Goal: Use online tool/utility: Utilize a website feature to perform a specific function

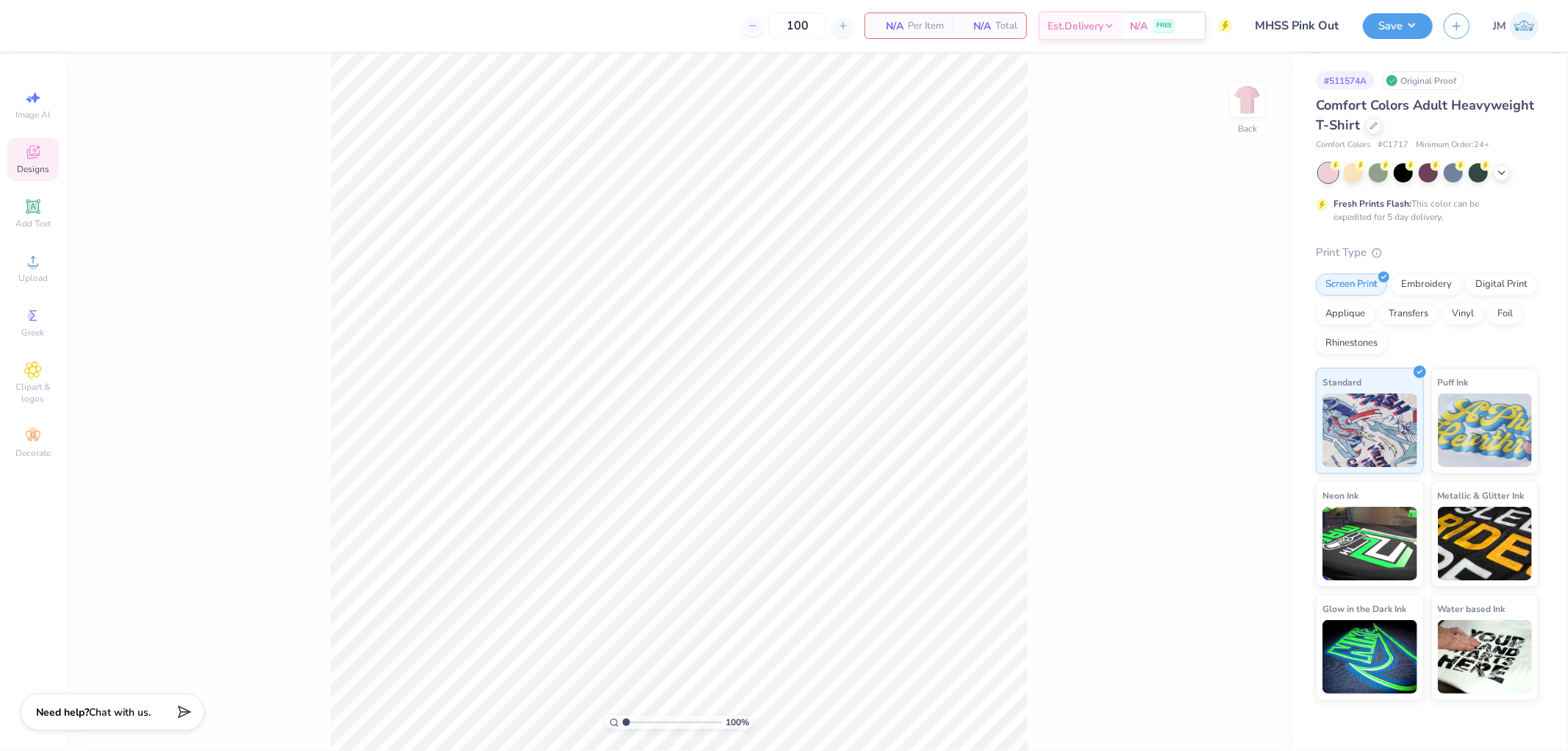
click at [41, 154] on icon at bounding box center [32, 152] width 17 height 17
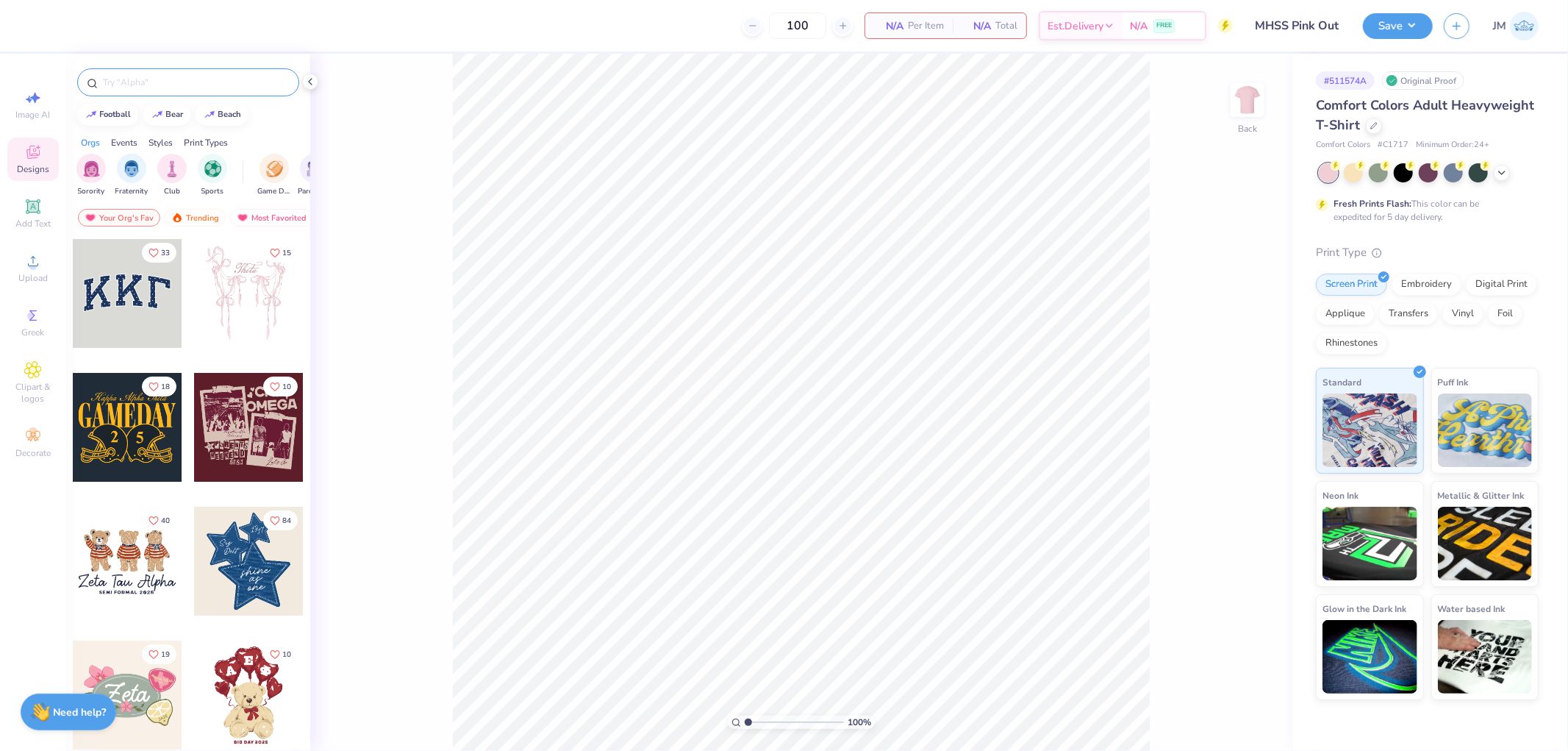
click at [214, 83] on input "text" at bounding box center [195, 83] width 188 height 15
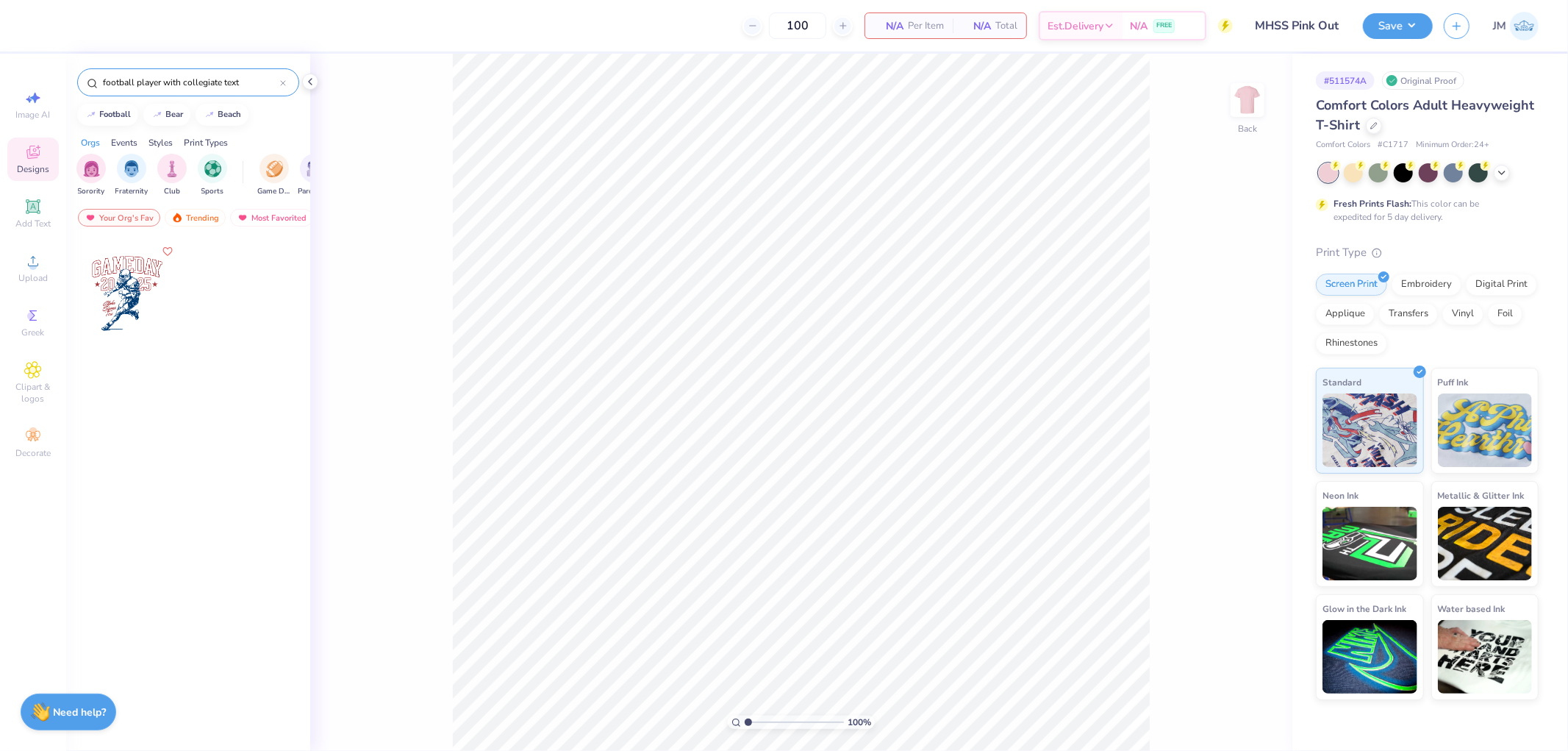
type input "football player with collegiate text"
click at [135, 316] on div at bounding box center [127, 293] width 109 height 109
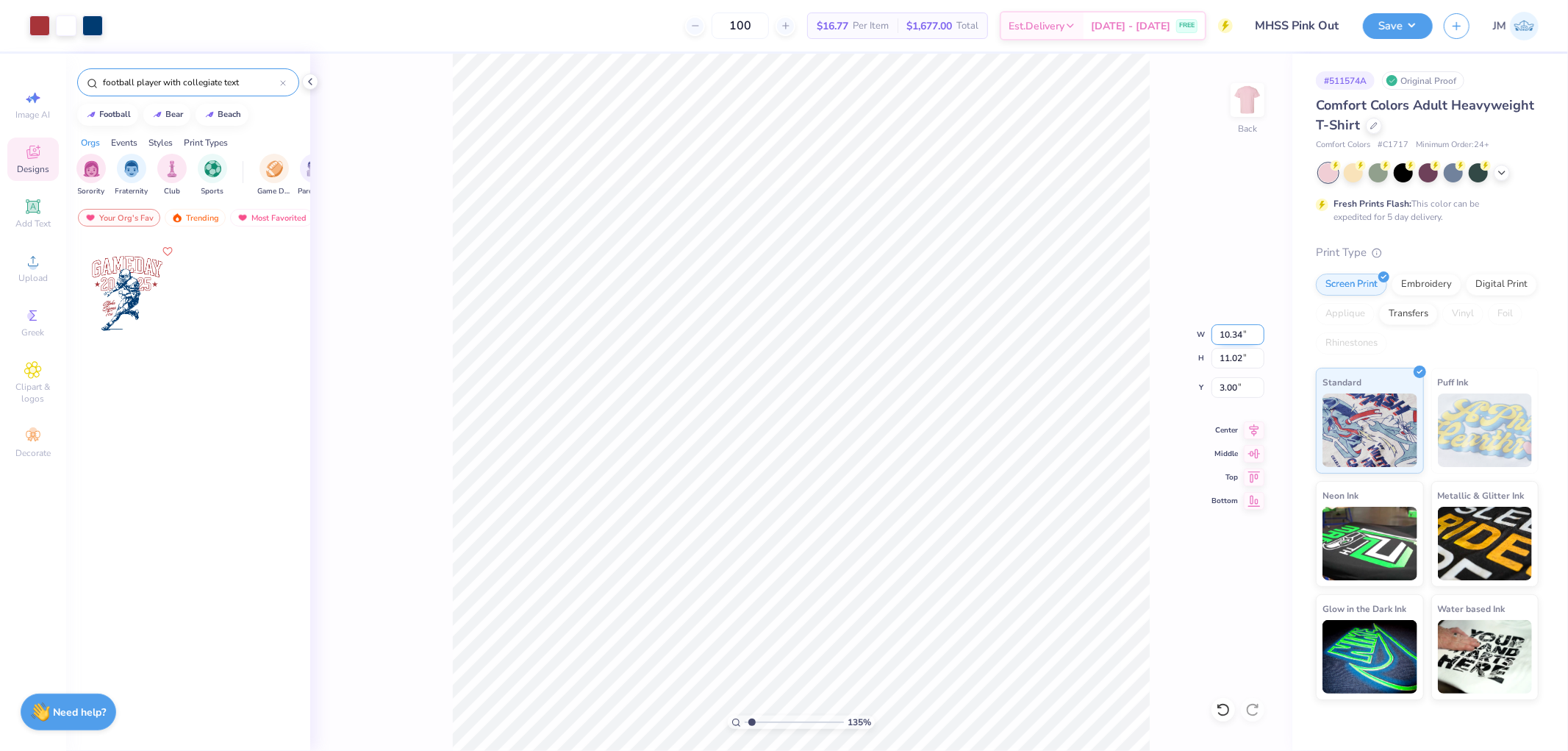
type input "1.34506796022906"
click at [1250, 334] on input "10.34" at bounding box center [1237, 334] width 53 height 20
type input "12.5"
type input "1.34506796022906"
type input "12.50"
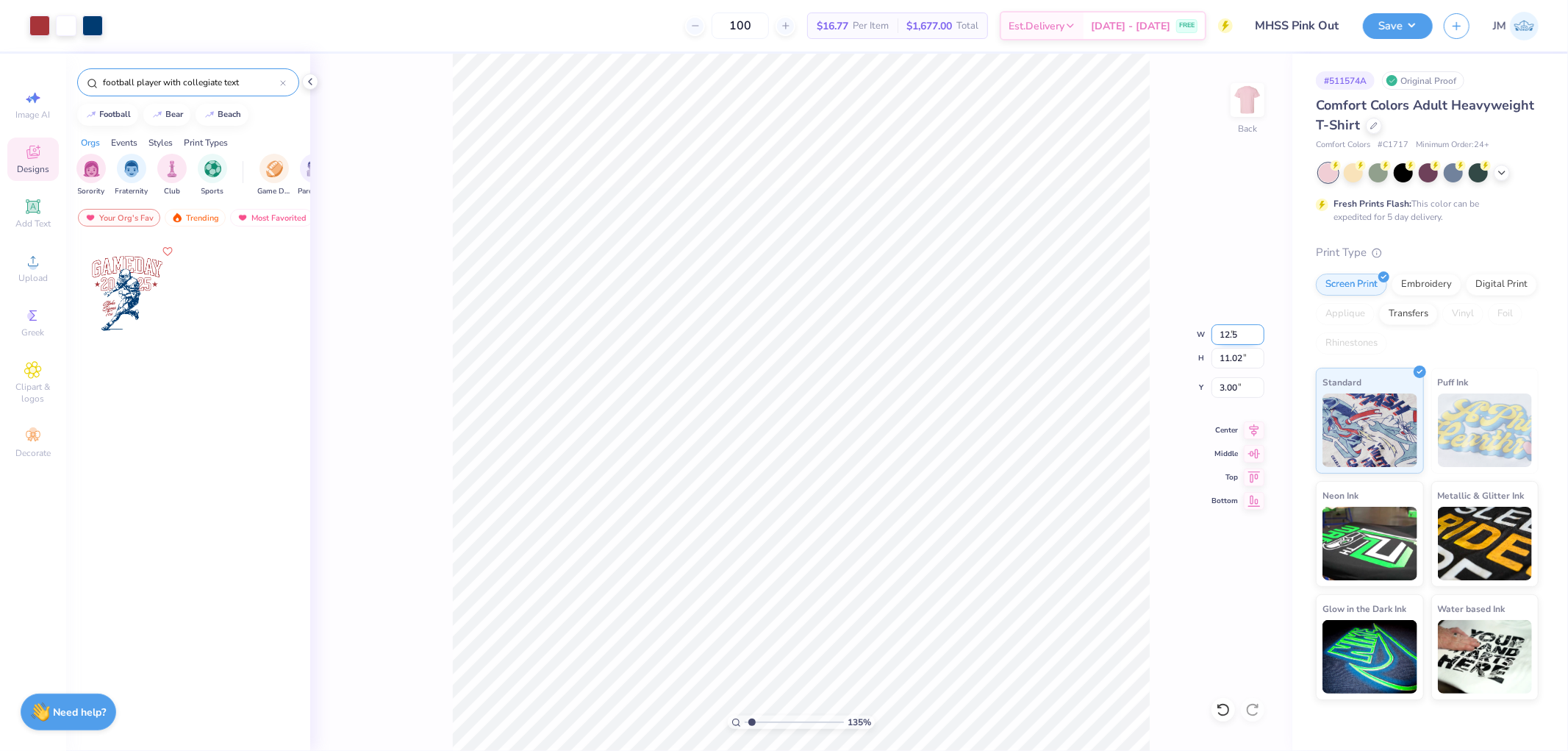
type input "13.32"
click at [1238, 381] on input "1.85" at bounding box center [1237, 387] width 53 height 20
type input "3"
type input "1.34506796022906"
type input "3.00"
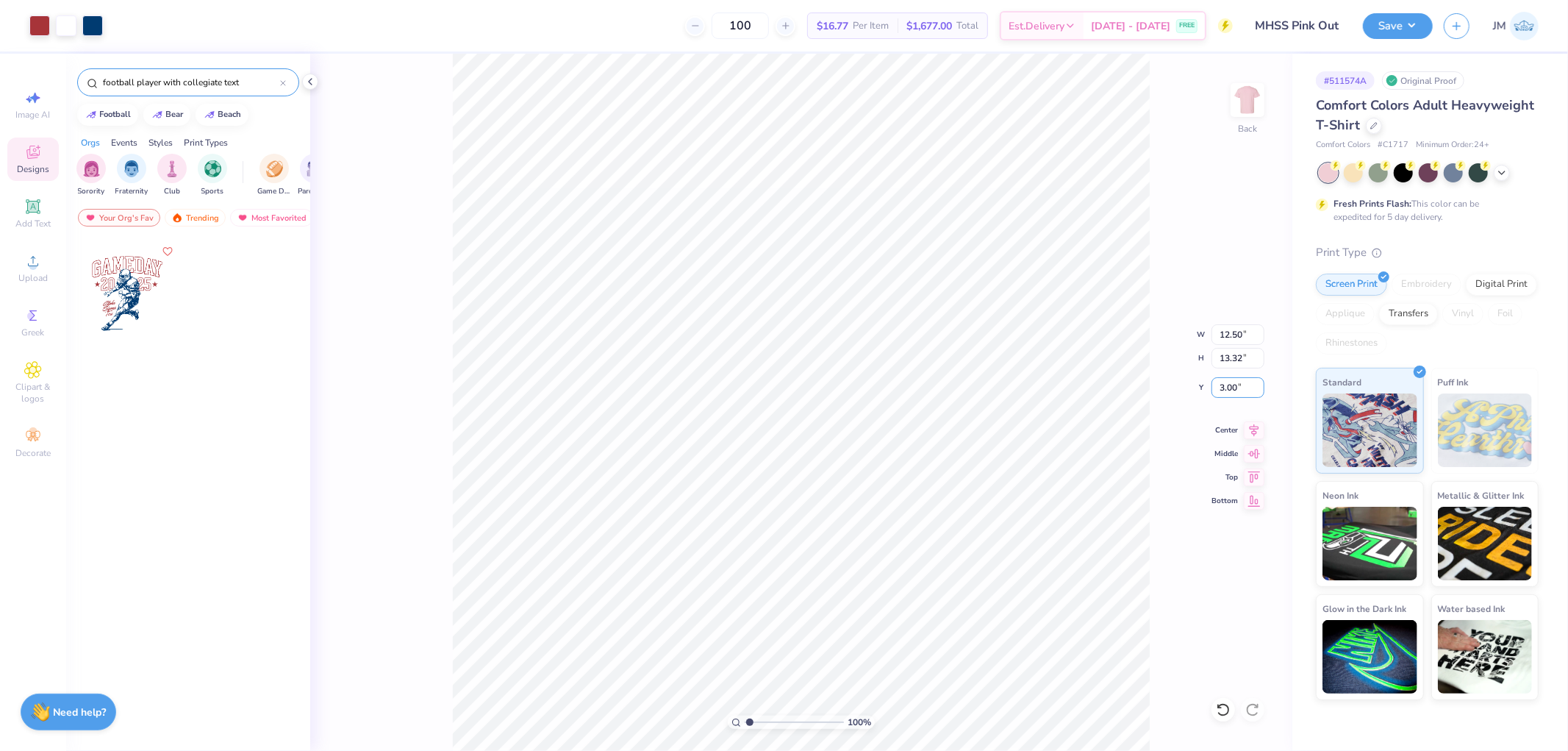
type input "1"
click at [890, 609] on li "Ungroup" at bounding box center [893, 617] width 116 height 29
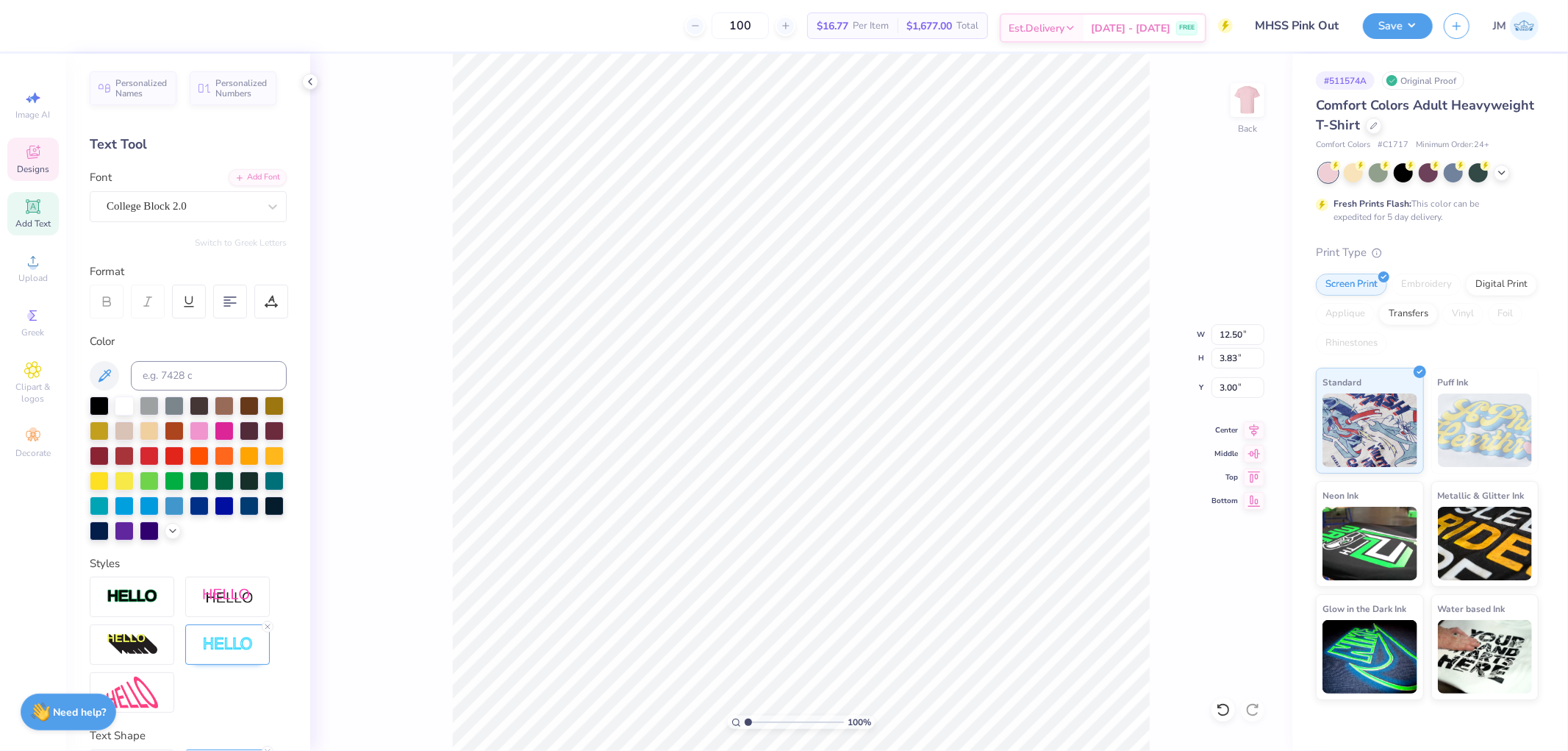
scroll to position [13, 4]
type textarea "MIDD SOUTH"
type input "14.17"
type input "3.66"
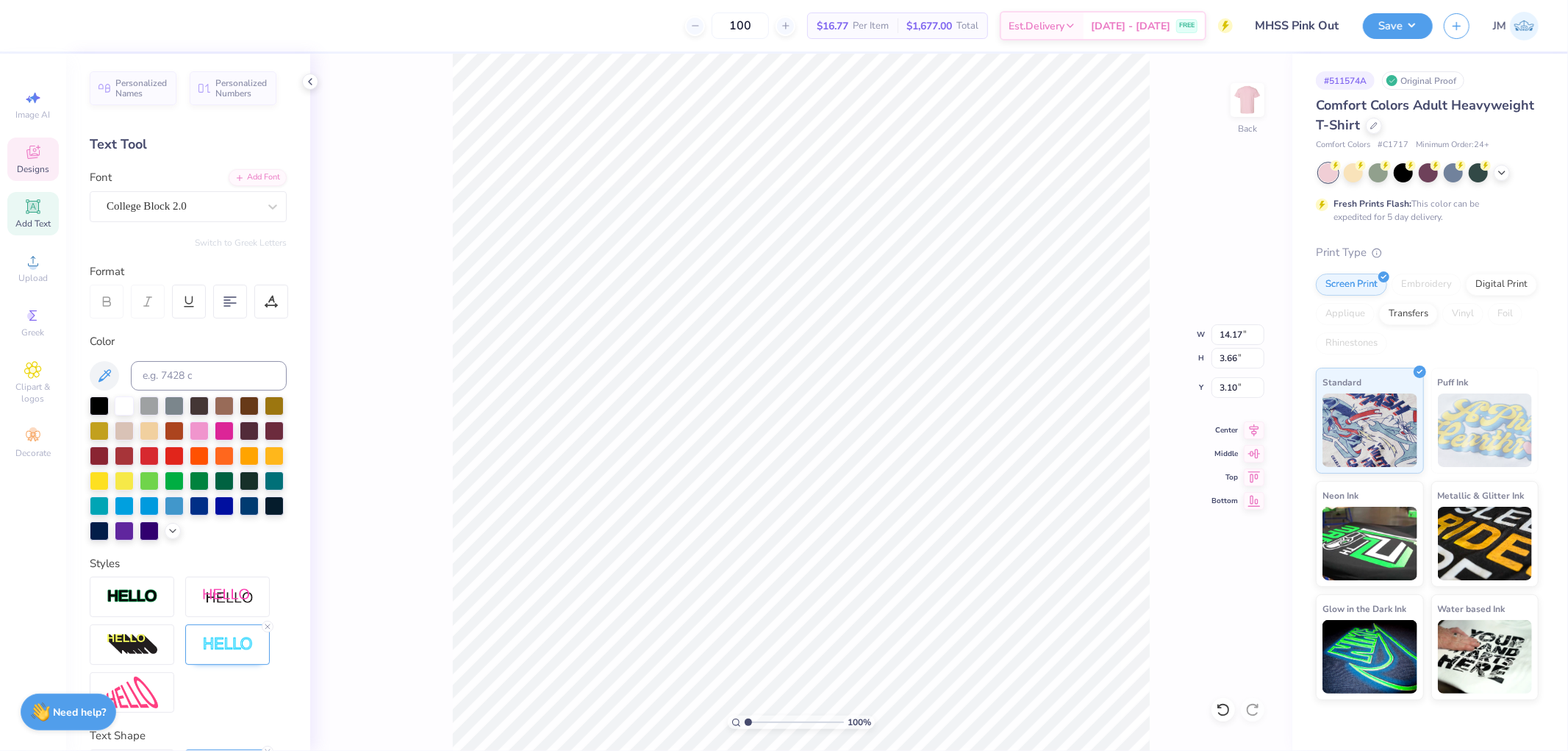
type input "3.10"
click at [265, 631] on icon at bounding box center [267, 627] width 9 height 9
type input "14.10"
type input "3.59"
type input "3.14"
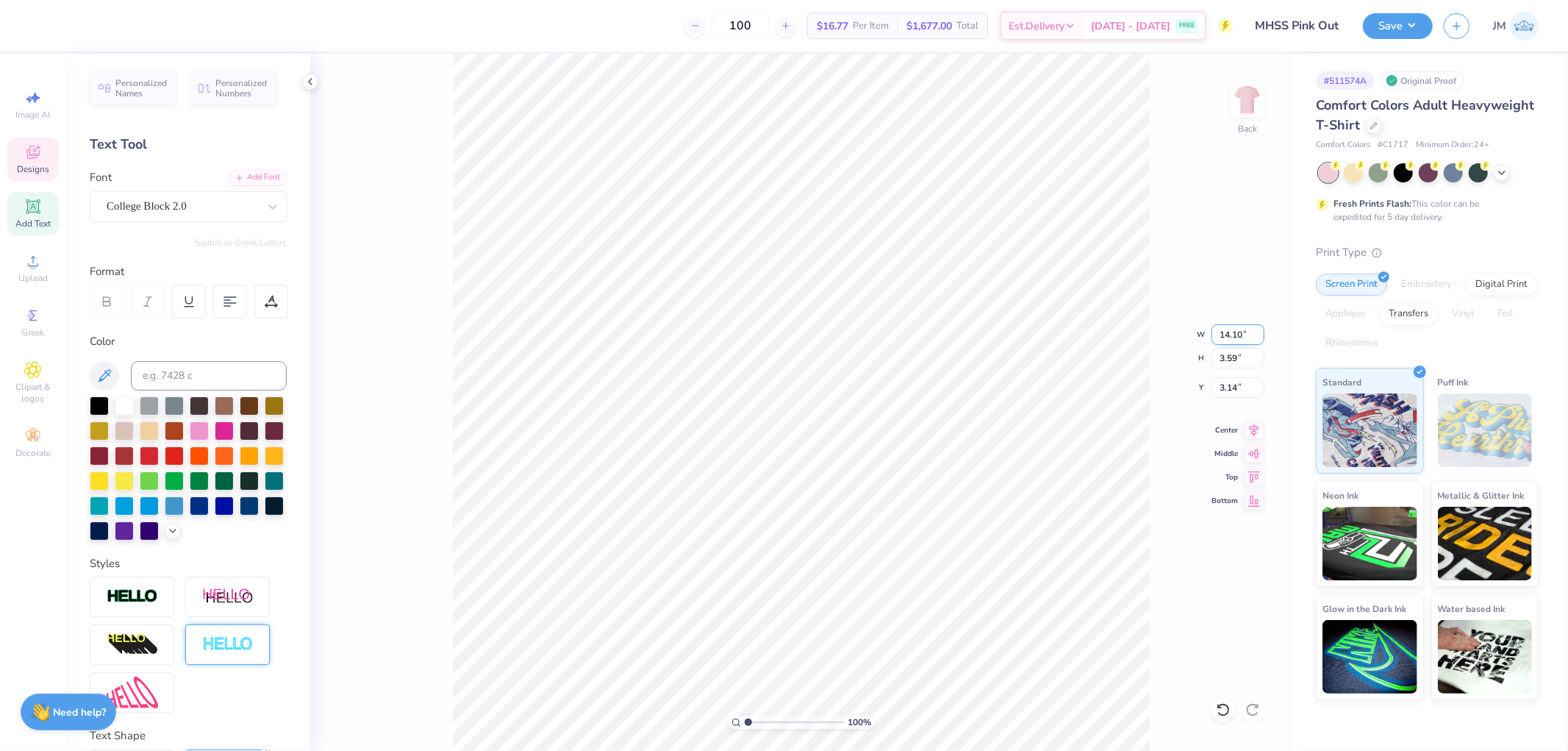
click at [1226, 333] on input "14.10" at bounding box center [1237, 334] width 53 height 20
type input "12.50"
type input "3.18"
click at [1242, 390] on input "3.34" at bounding box center [1237, 387] width 53 height 20
type input "3.00"
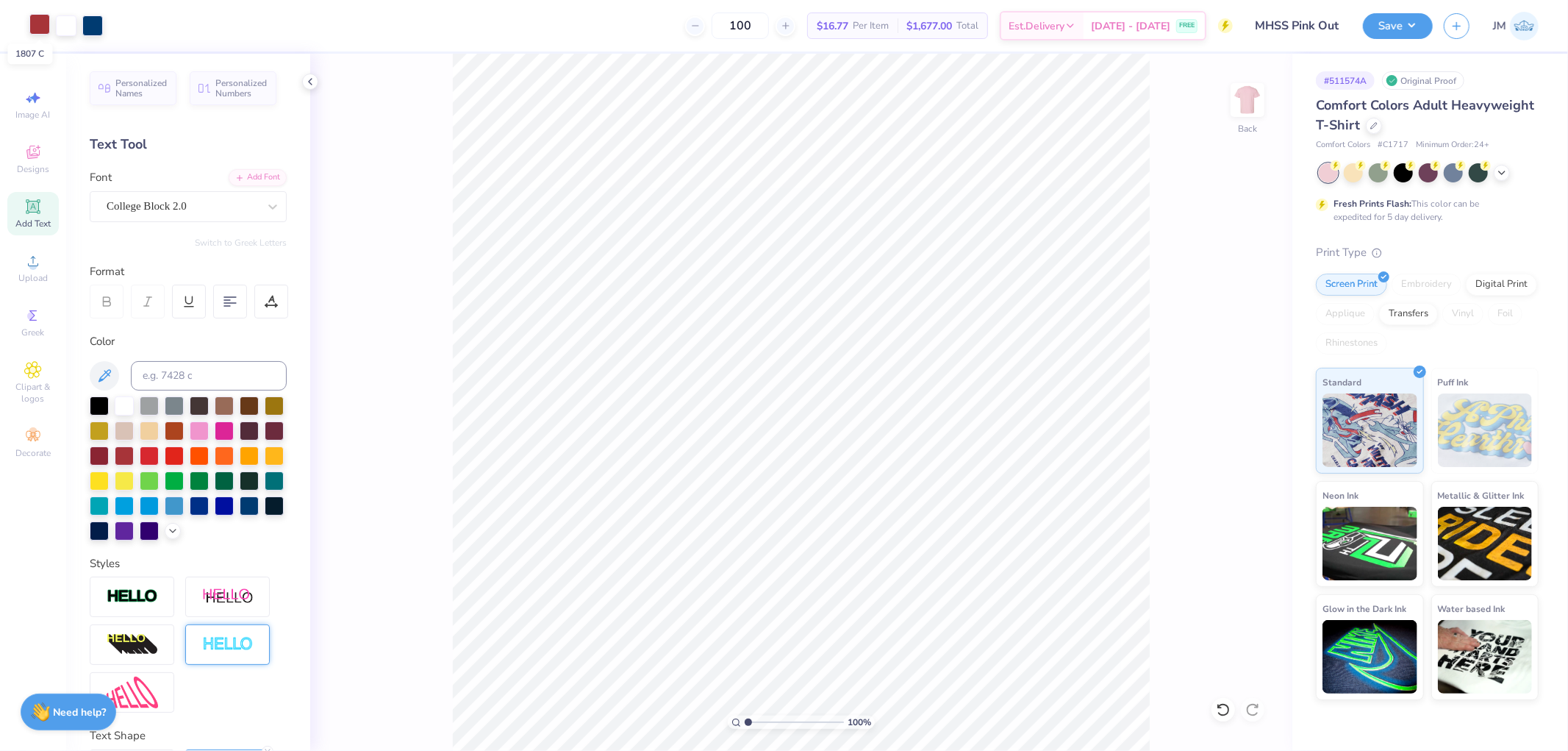
click at [32, 25] on div at bounding box center [39, 24] width 20 height 20
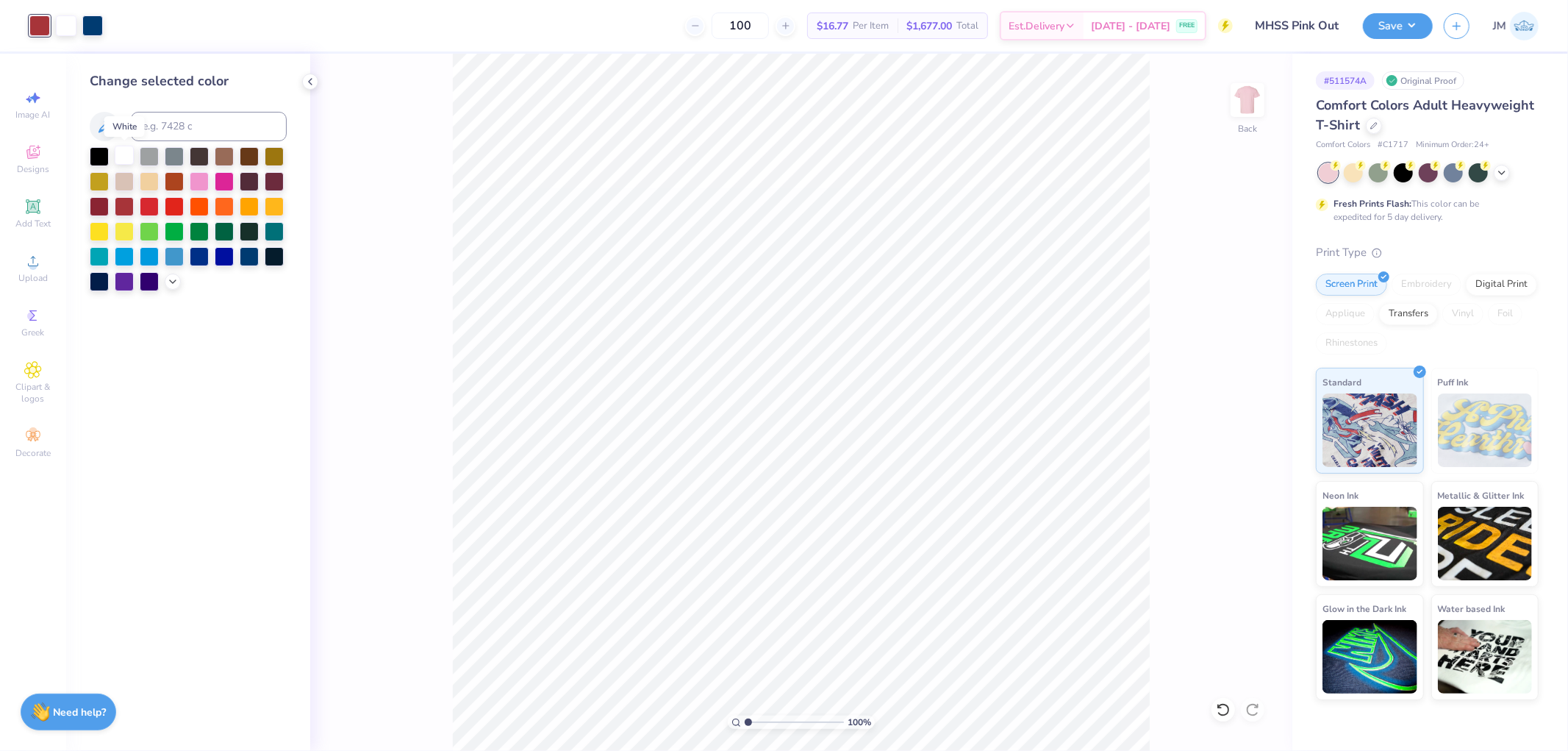
click at [128, 153] on div at bounding box center [124, 155] width 19 height 19
click at [60, 28] on div at bounding box center [65, 24] width 20 height 20
type input "1.34506796022906"
click at [156, 128] on input at bounding box center [208, 126] width 156 height 29
type input "430"
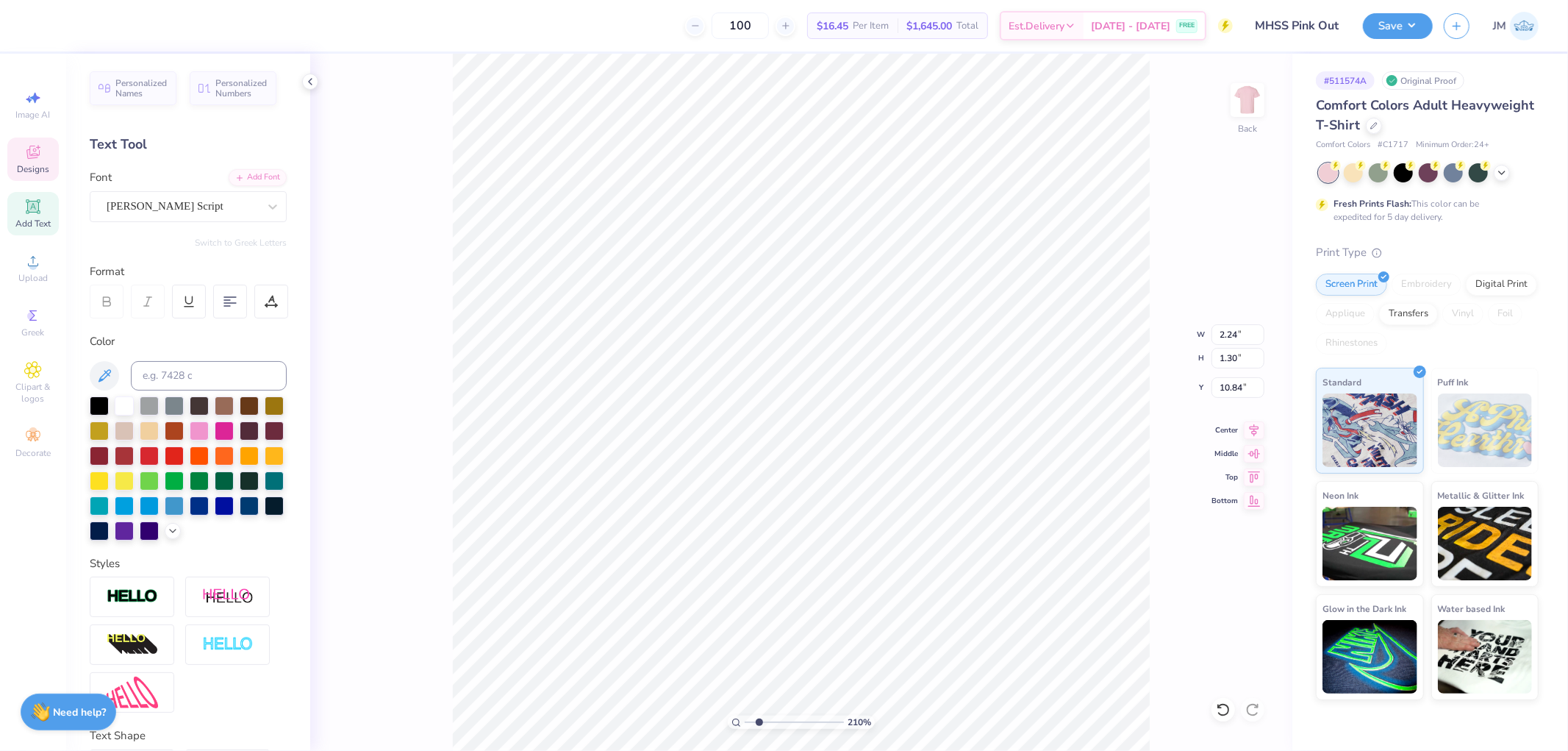
type input "2.0982661263529"
type input "11.99"
type input "13.09"
type input "3.02"
type input "2.0982661263529"
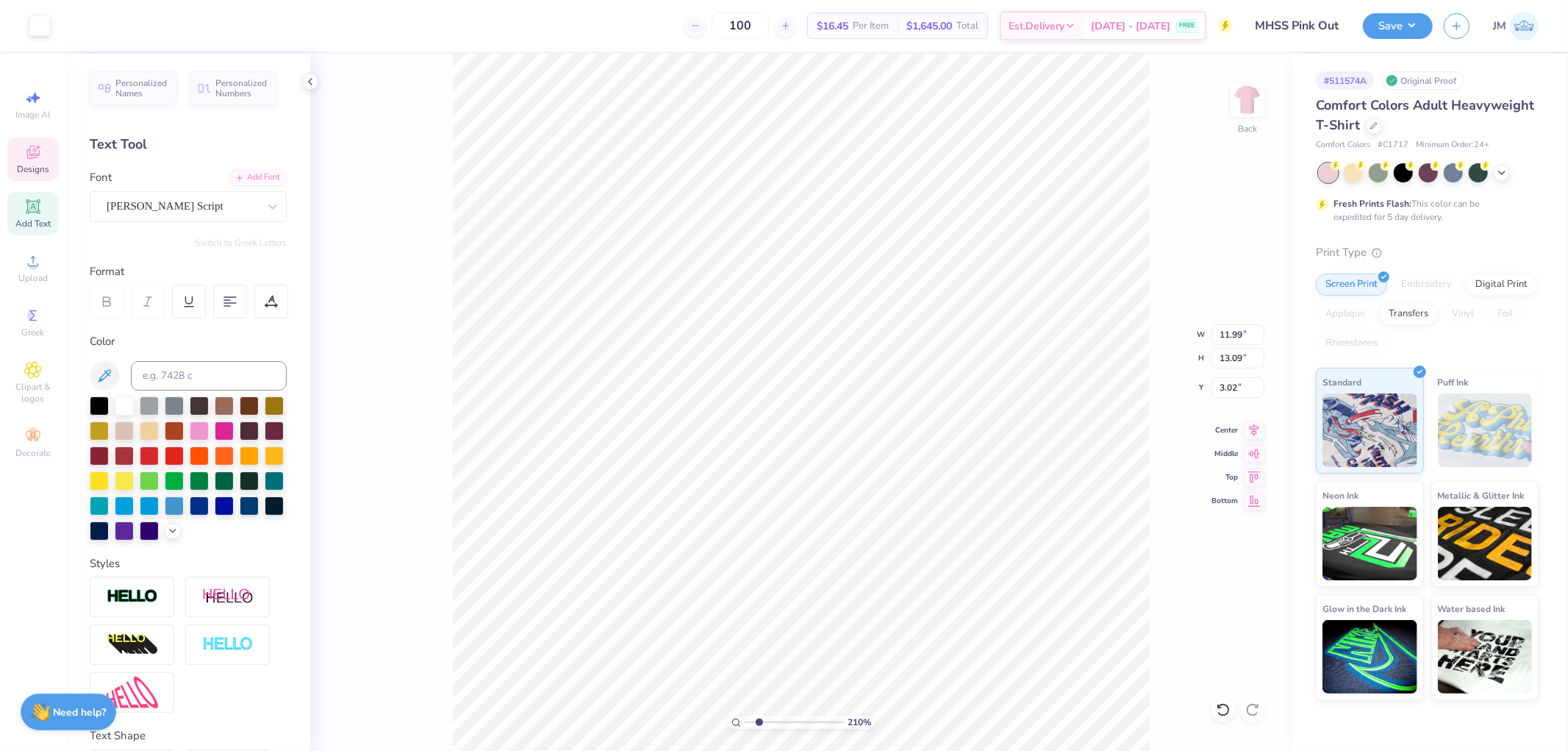
type input "1.26"
type input "1.04"
type input "12.71"
type input "2.0982661263529"
type input "2.24"
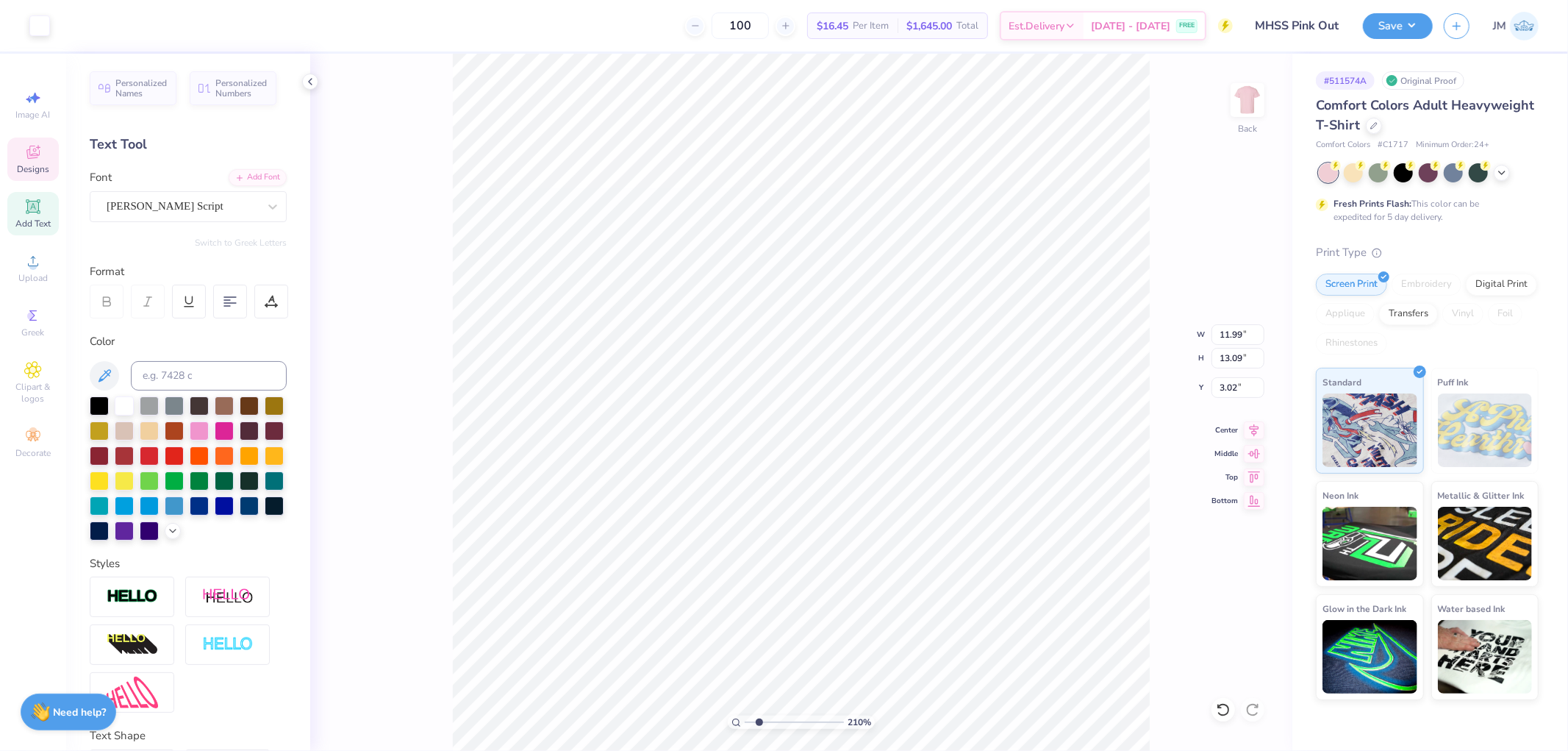
type input "1.30"
type input "10.84"
type input "2.0982661263529"
type textarea "P"
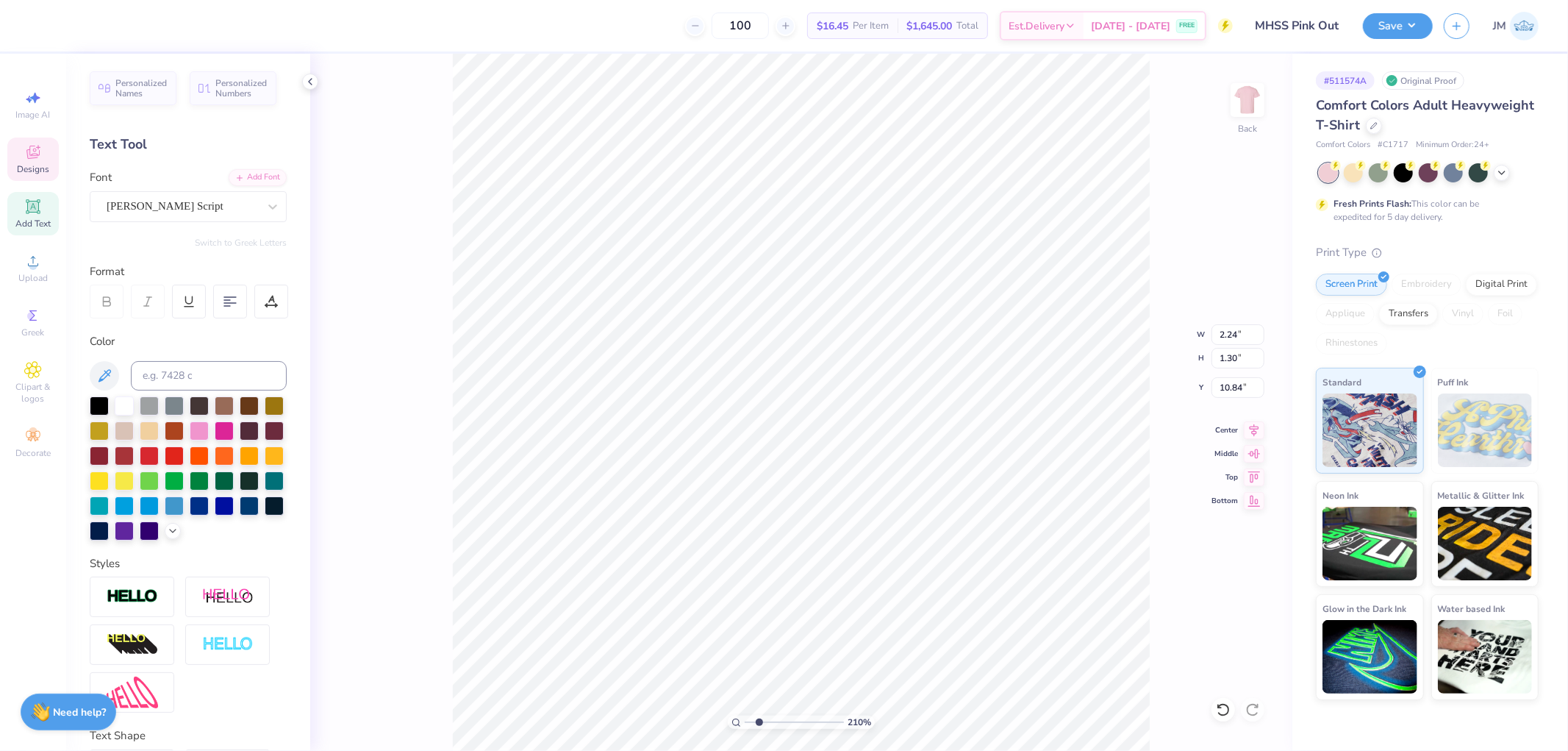
type input "2.0982661263529"
type textarea "Pi"
type input "2.0982661263529"
type textarea "Pin"
type input "2.0982661263529"
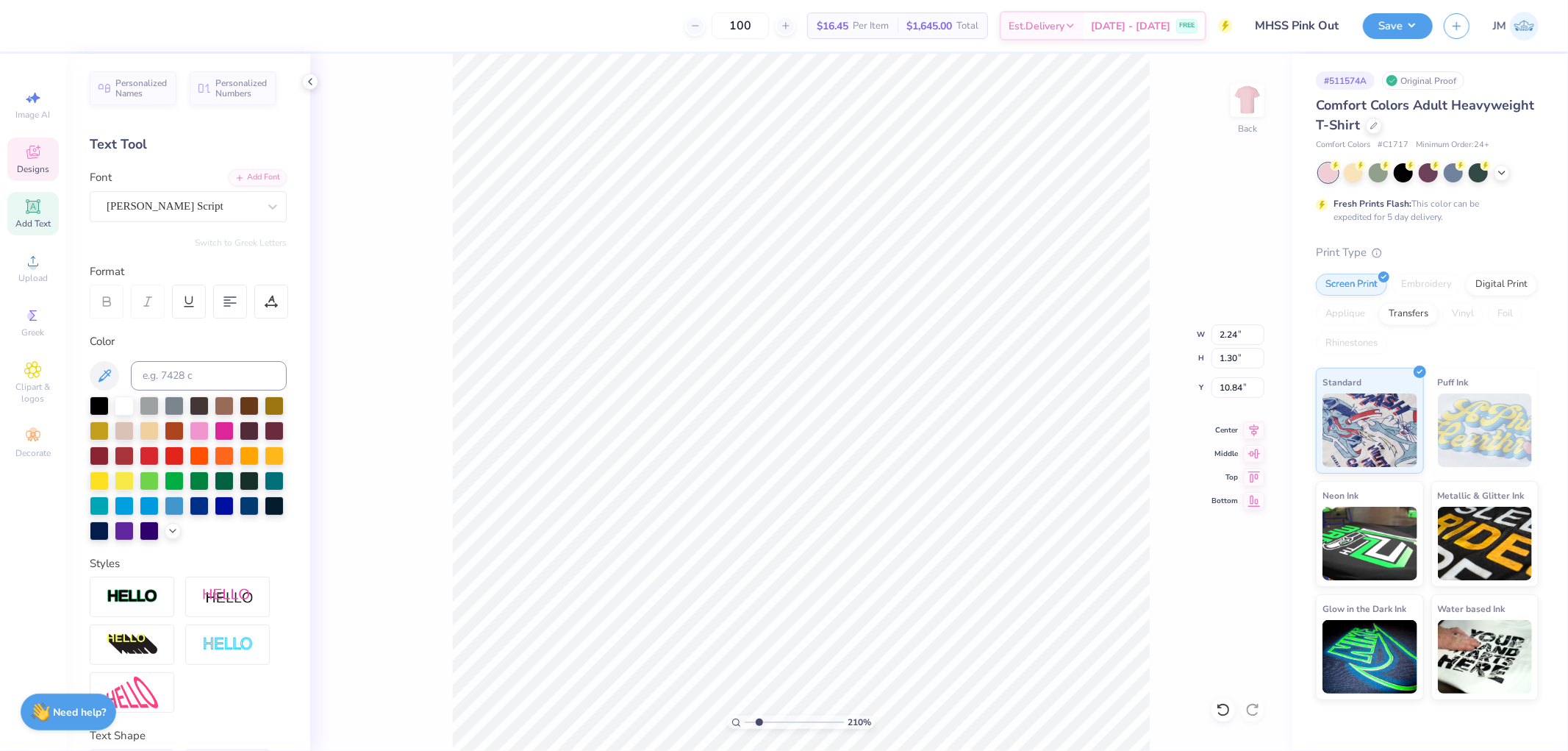
type textarea "Pink"
type input "2.0982661263529"
type input "1.95"
type input "1.16"
type input "10.86"
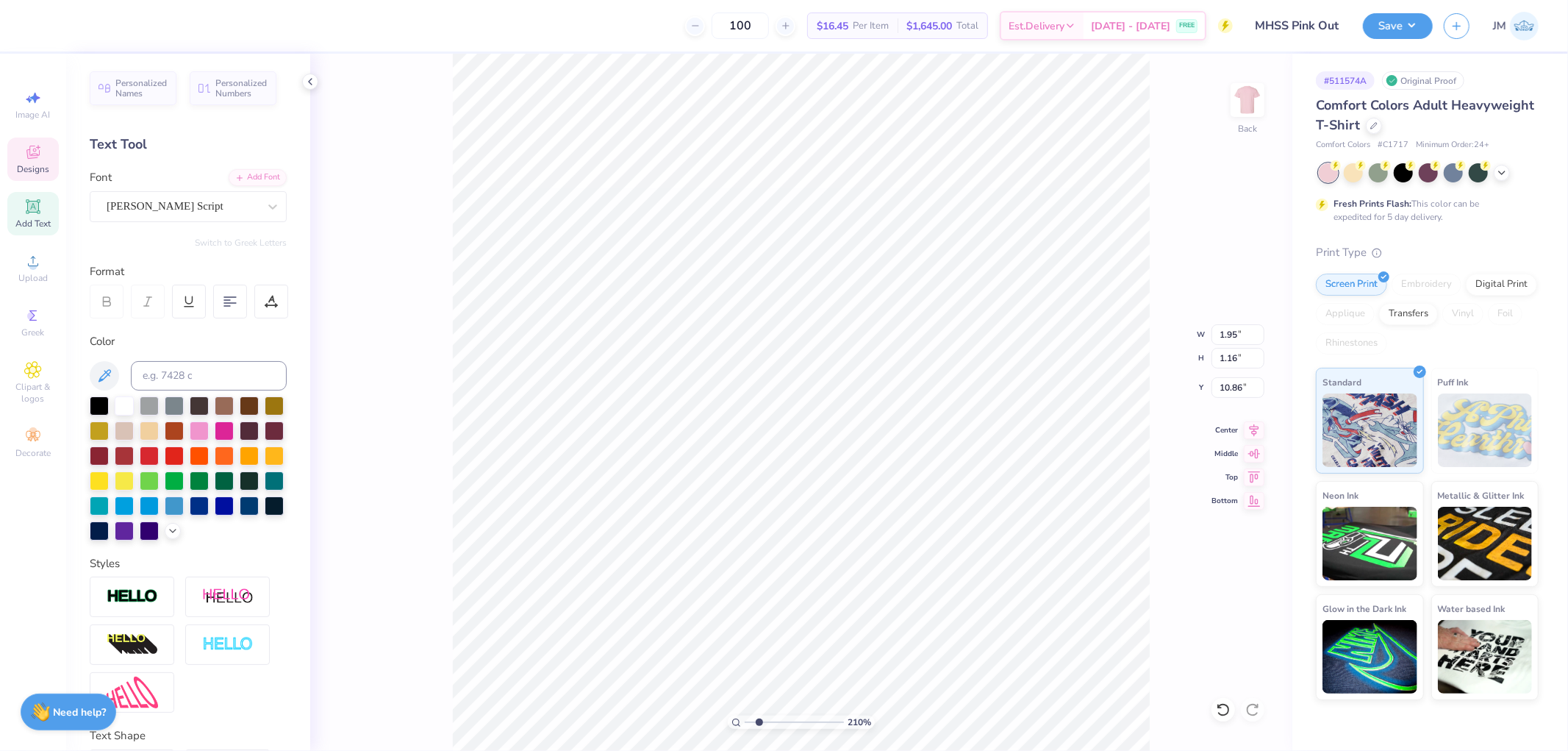
type input "2.0982661263529"
type input "2.47"
type input "1.19"
type input "11.86"
type input "2.0982661263529"
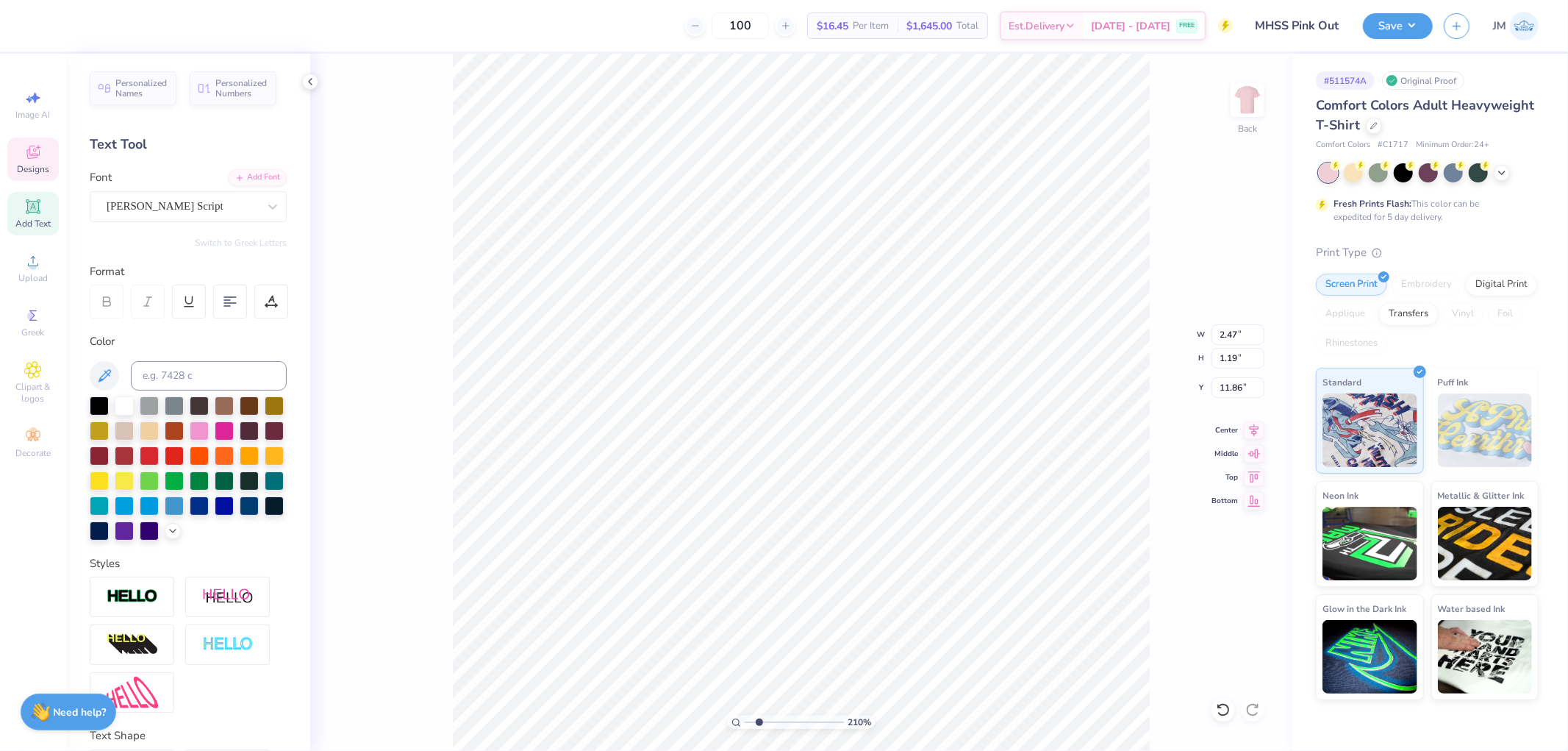
type textarea "Ou"
type input "2.0982661263529"
type textarea "Out"
type input "2.0982661263529"
type input "1.62"
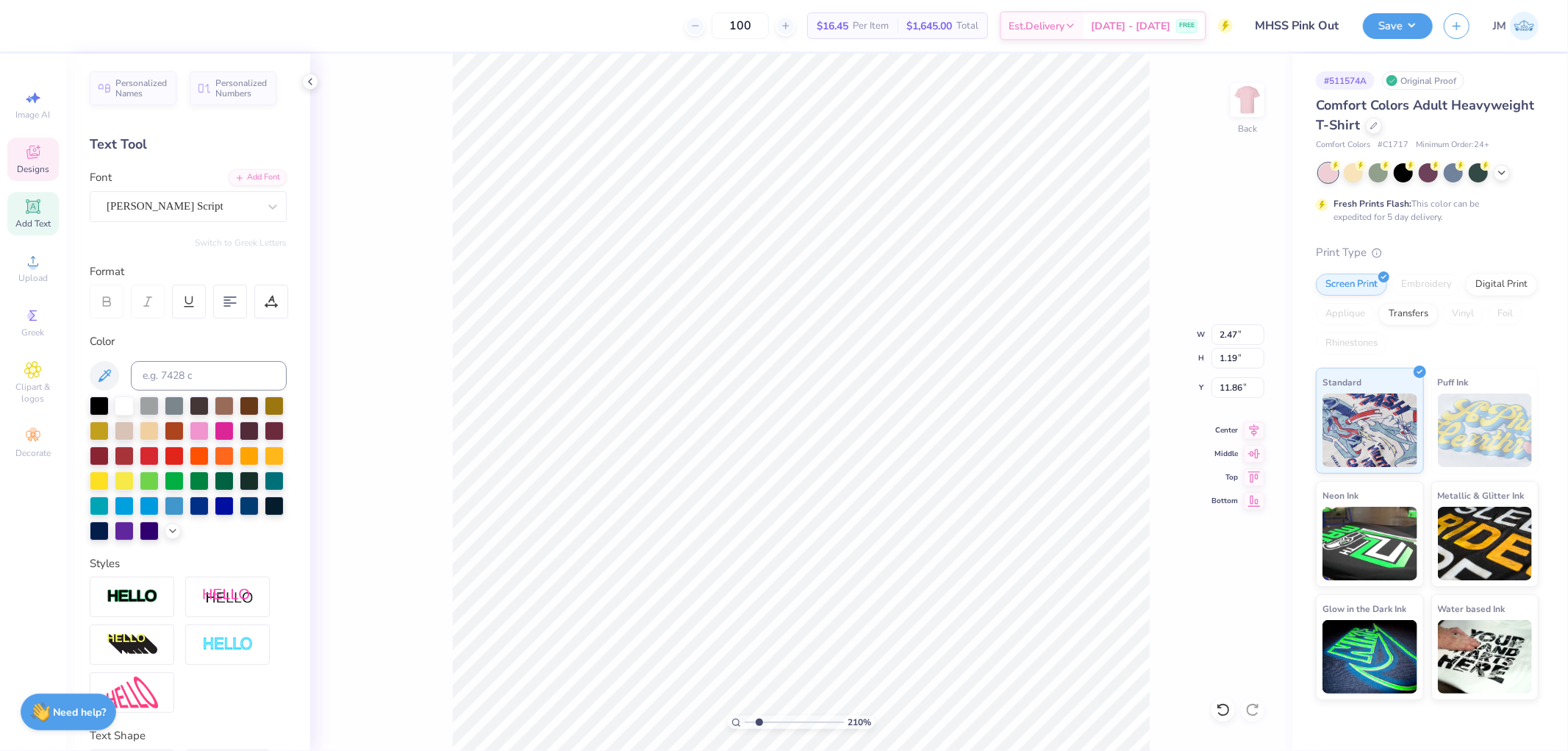
type input "0.93"
type input "11.91"
type input "4.40272073700001"
type input "11.99"
type input "13.09"
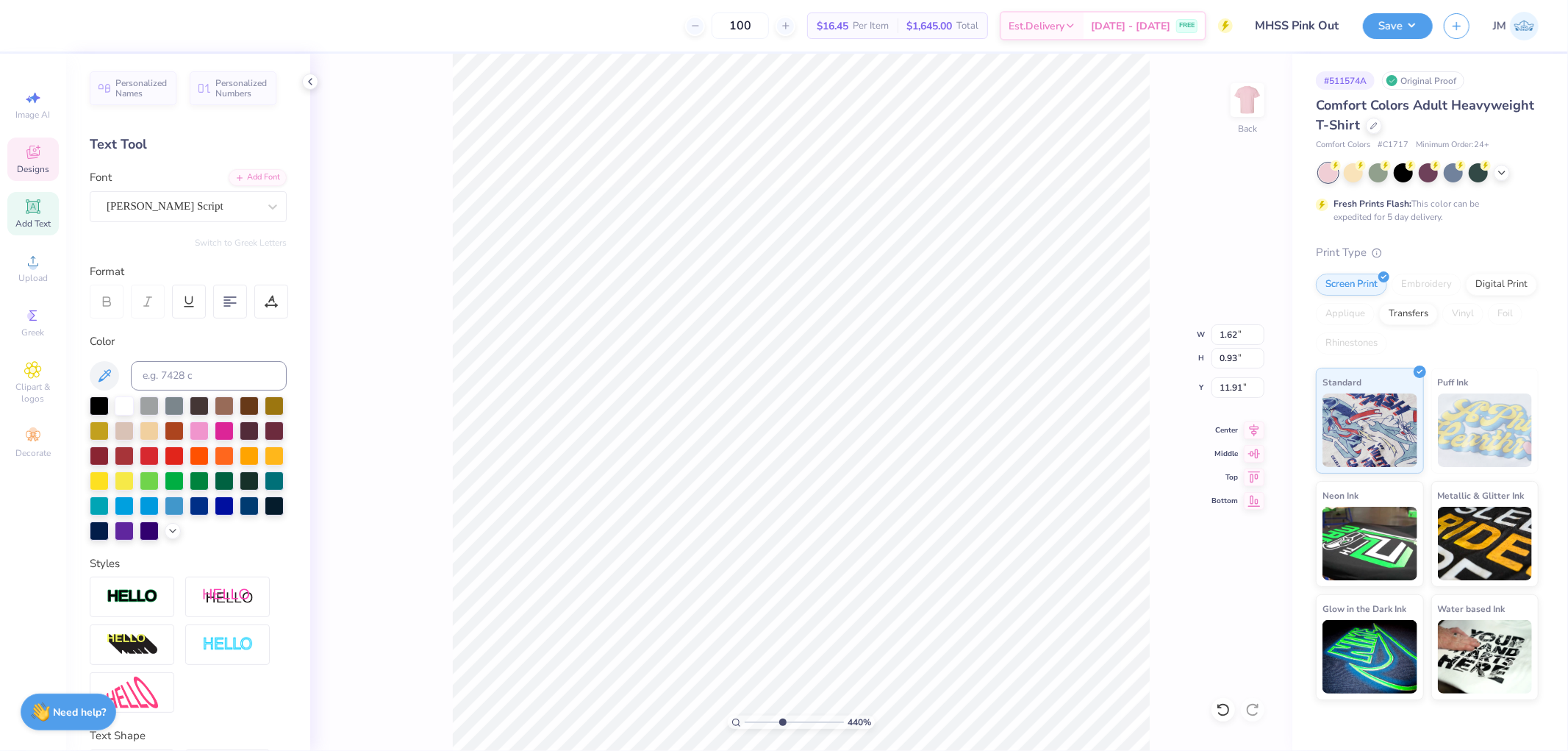
type input "3.02"
type input "3.27323292739071"
type input "1.98"
type input "2.0982661263529"
type input "11.41"
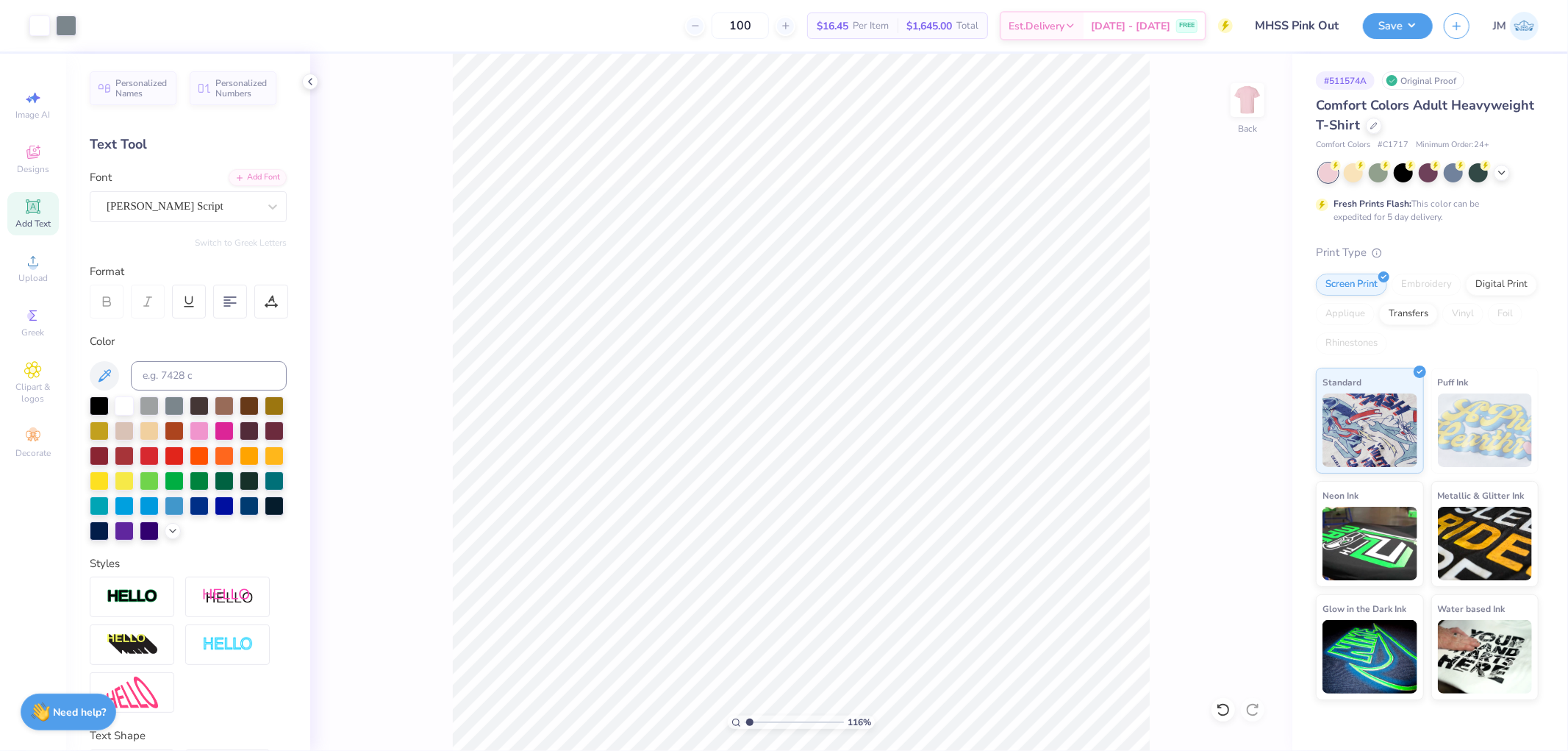
type input "1"
click at [1250, 434] on icon at bounding box center [1253, 428] width 20 height 17
click at [1419, 22] on button "Save" at bounding box center [1397, 24] width 70 height 26
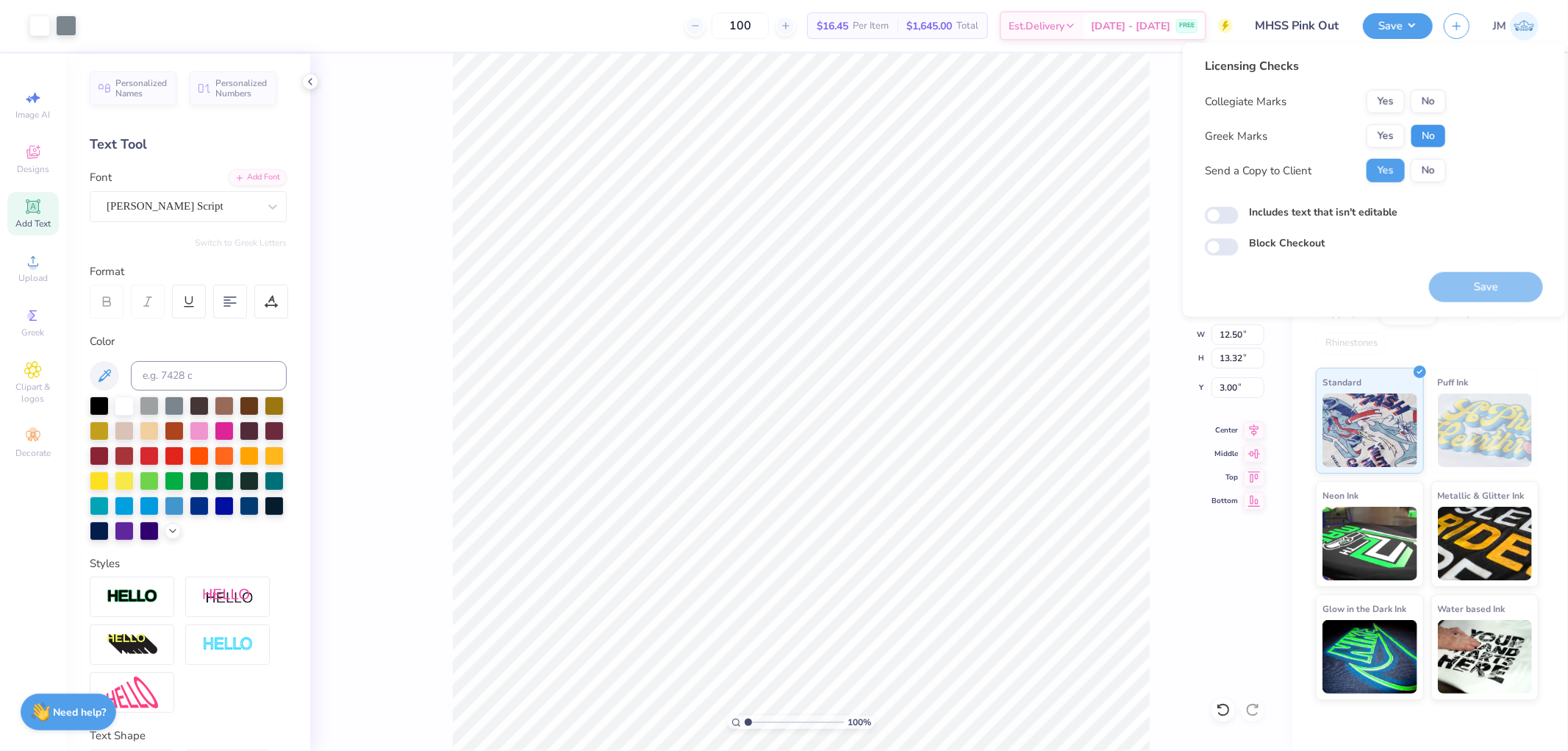
click at [1422, 134] on button "No" at bounding box center [1428, 135] width 35 height 23
click at [1434, 108] on button "No" at bounding box center [1428, 101] width 35 height 23
click at [1471, 284] on button "Save" at bounding box center [1486, 287] width 114 height 30
